Goal: Find specific page/section: Find specific page/section

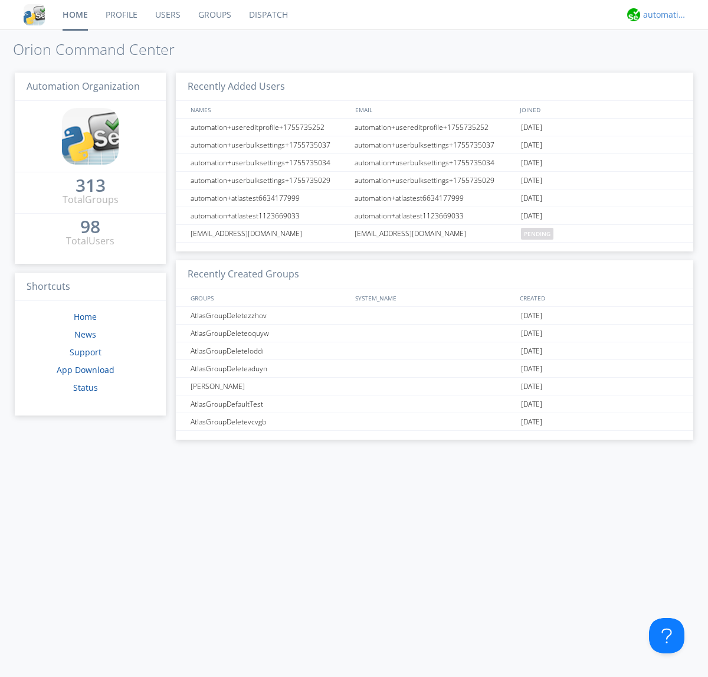
click at [662, 15] on div "automation+atlas" at bounding box center [665, 15] width 44 height 12
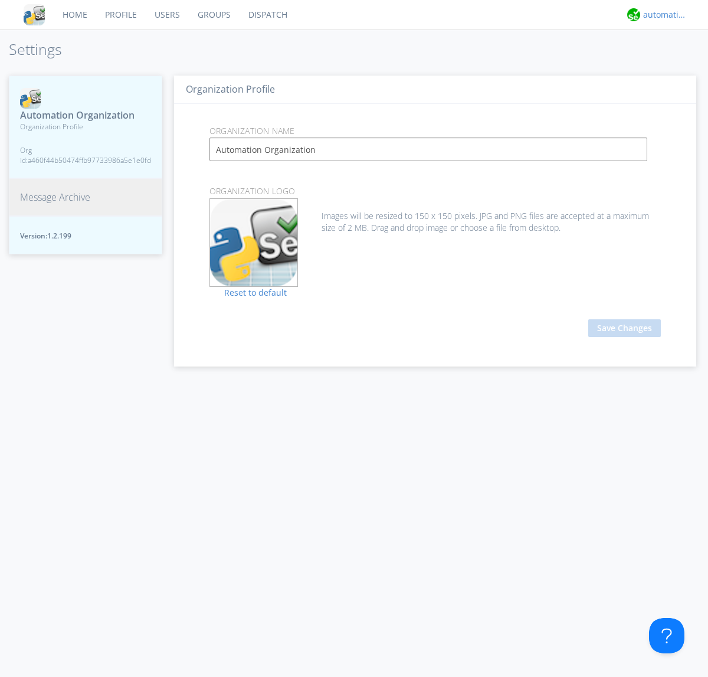
click at [55, 197] on span "Message Archive" at bounding box center [55, 198] width 70 height 14
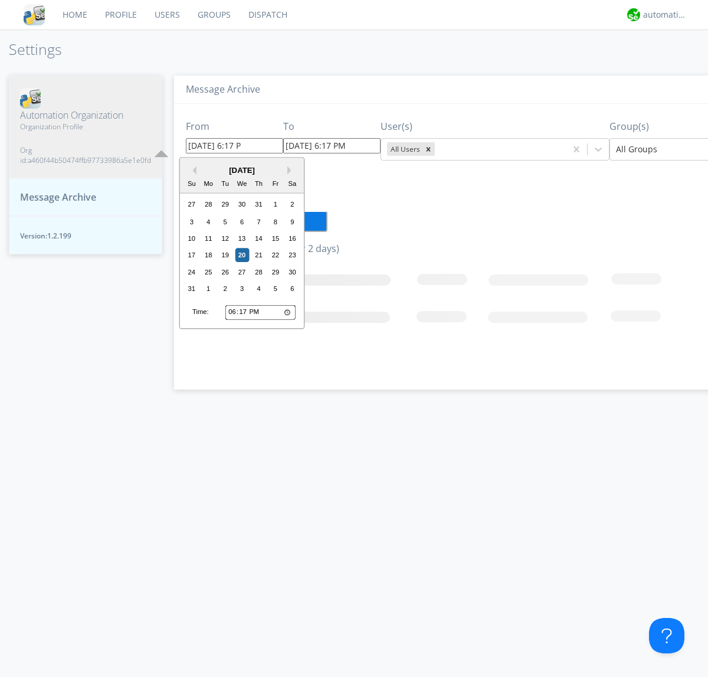
type input "[DATE] 6:17 PM"
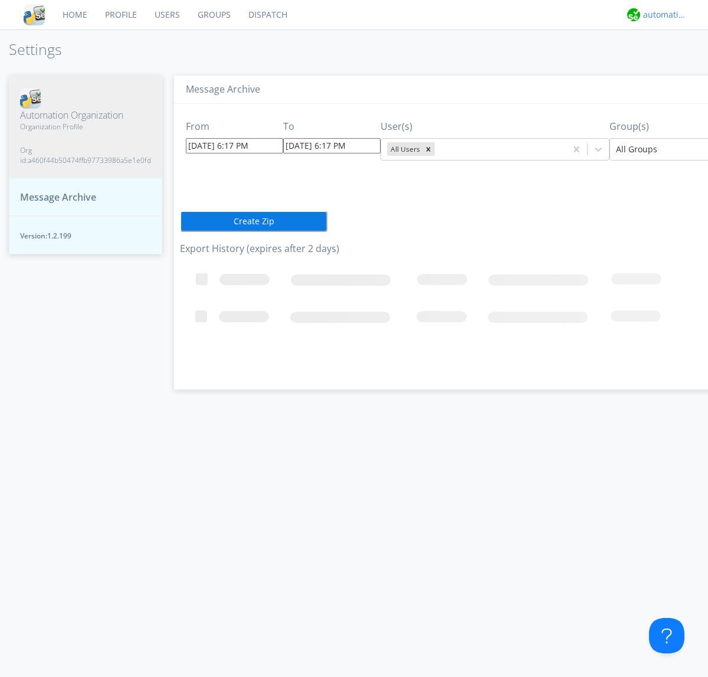
click at [662, 15] on div "automation+atlas" at bounding box center [665, 15] width 44 height 12
